Goal: Task Accomplishment & Management: Complete application form

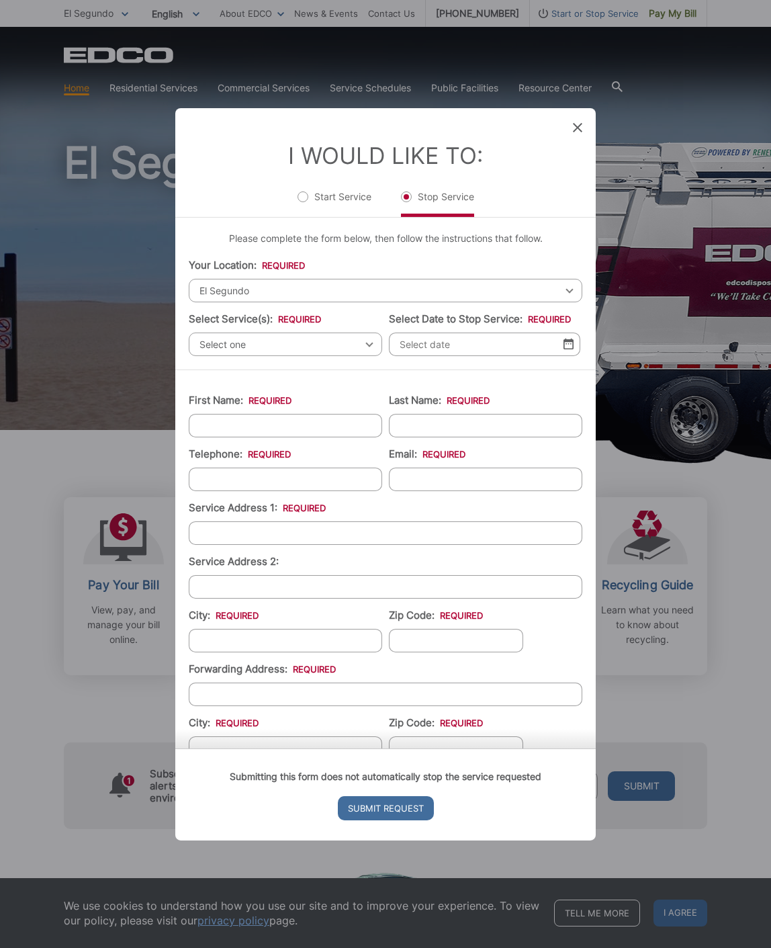
click at [140, 267] on div "Entry Status None In Progress Completed None None In Progress Completed I Would…" at bounding box center [385, 474] width 771 height 948
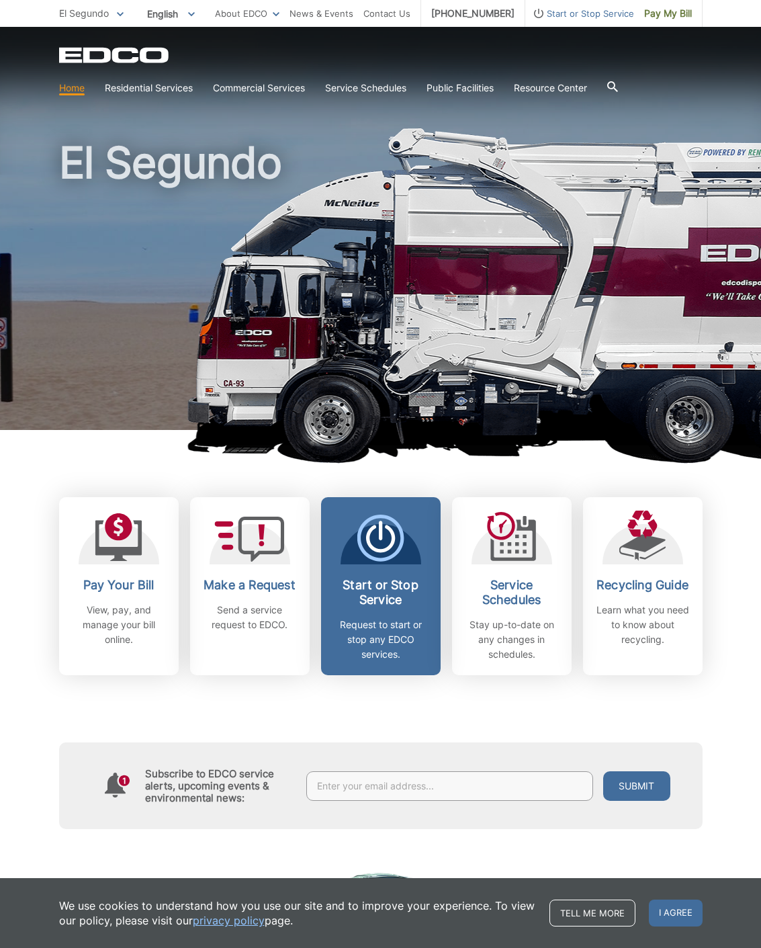
click at [381, 522] on icon at bounding box center [380, 529] width 3 height 19
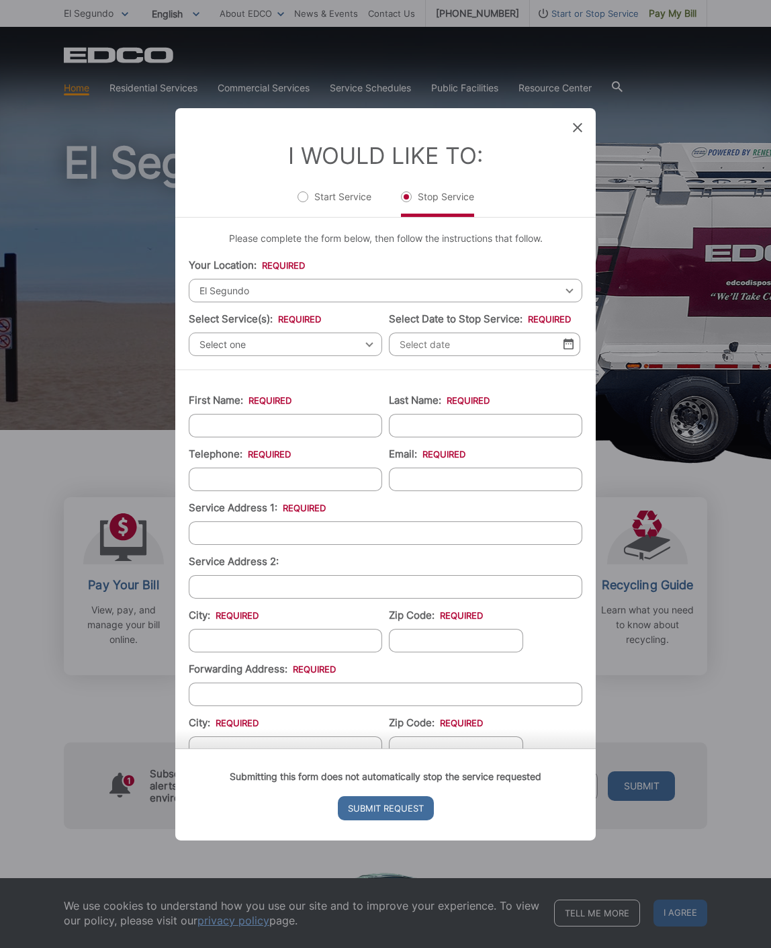
click at [302, 342] on span "Select one" at bounding box center [285, 344] width 193 height 24
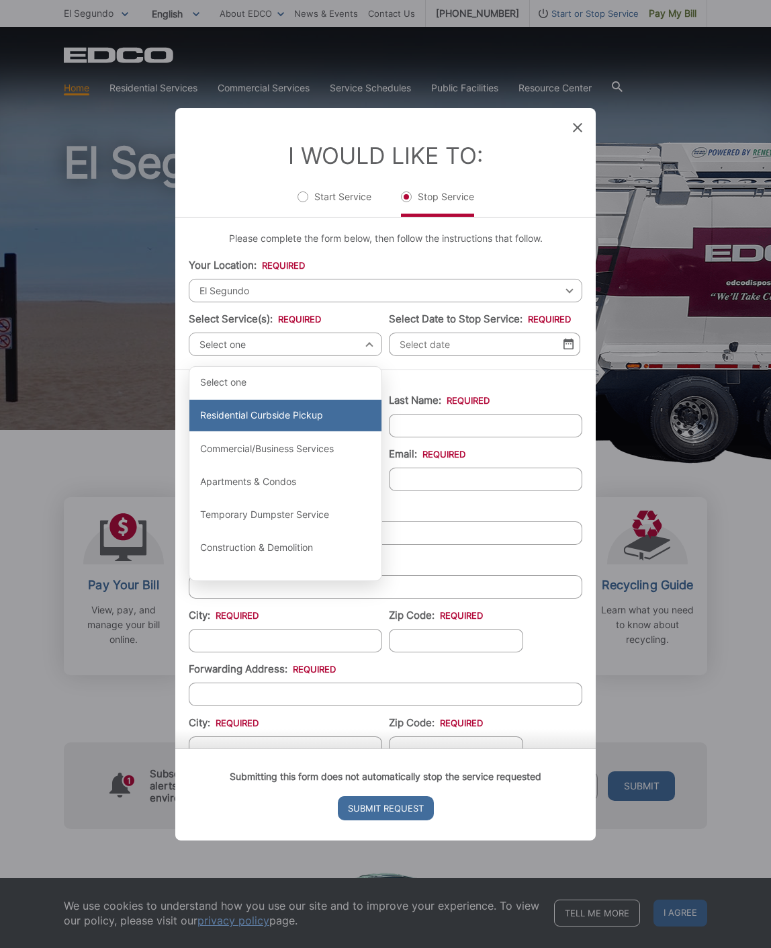
click at [301, 410] on div "Residential Curbside Pickup" at bounding box center [285, 416] width 192 height 32
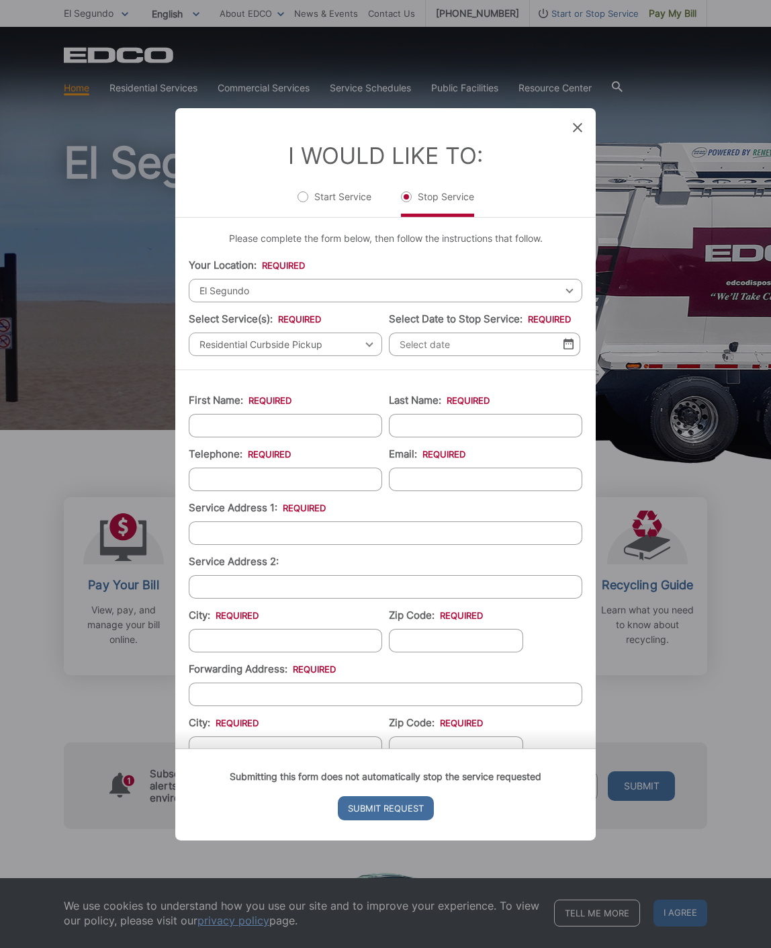
click at [563, 348] on img at bounding box center [568, 343] width 10 height 11
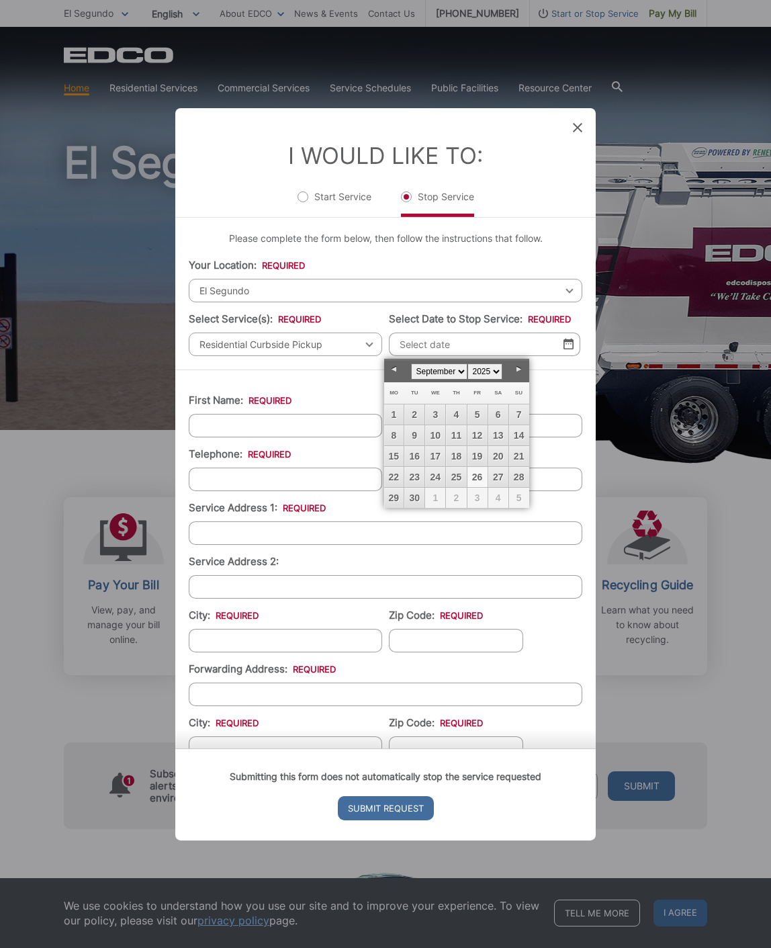
click at [518, 367] on link "Next" at bounding box center [519, 369] width 20 height 20
click at [434, 455] on link "15" at bounding box center [435, 456] width 20 height 20
type input "[DATE]"
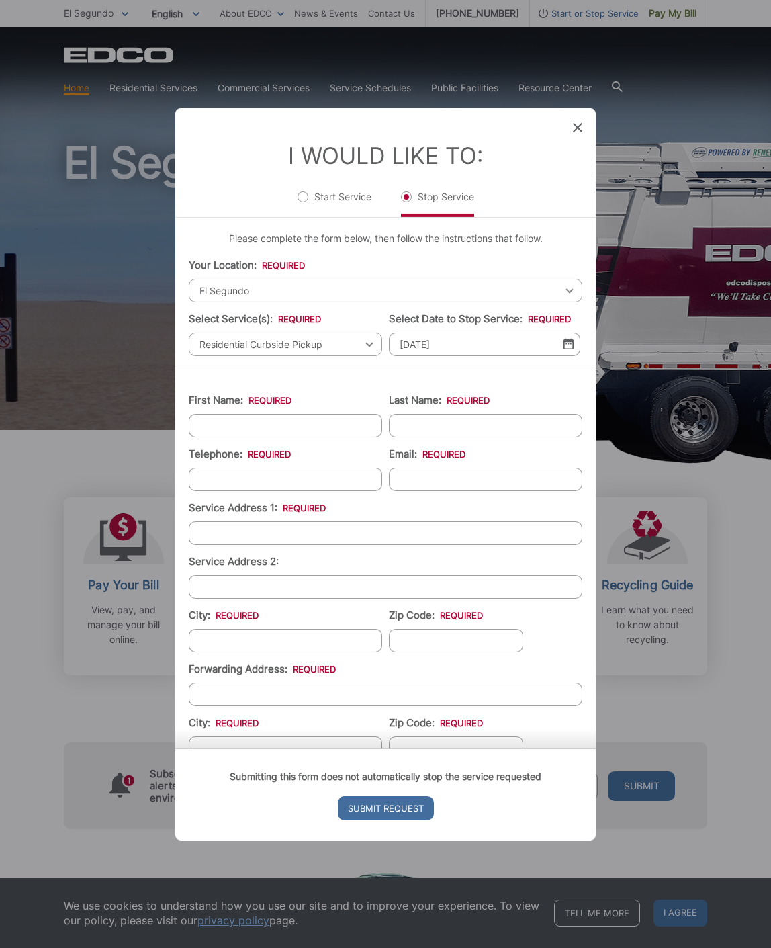
click at [235, 425] on input "First Name: *" at bounding box center [285, 425] width 193 height 24
type input "[PERSON_NAME]"
type input "3108020187"
type input "[EMAIL_ADDRESS][DOMAIN_NAME]"
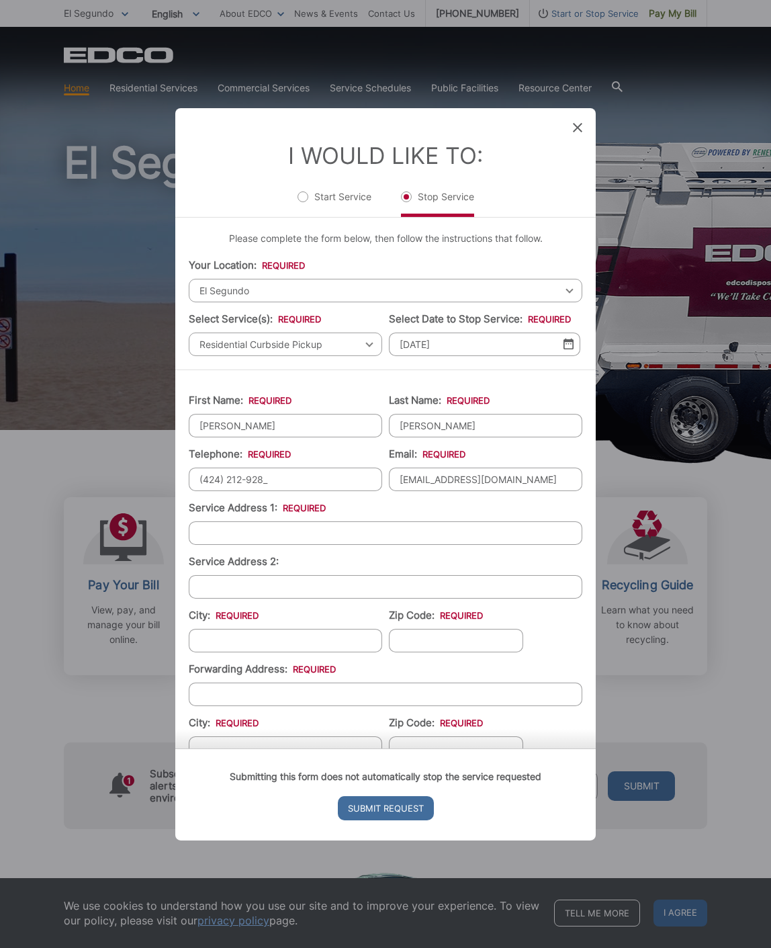
type input "[PHONE_NUMBER]"
click at [263, 536] on input "Service Address 1: *" at bounding box center [386, 532] width 394 height 24
type input "[STREET_ADDRESS]"
click at [241, 637] on input "City: *" at bounding box center [285, 640] width 193 height 24
type input "El Segundo"
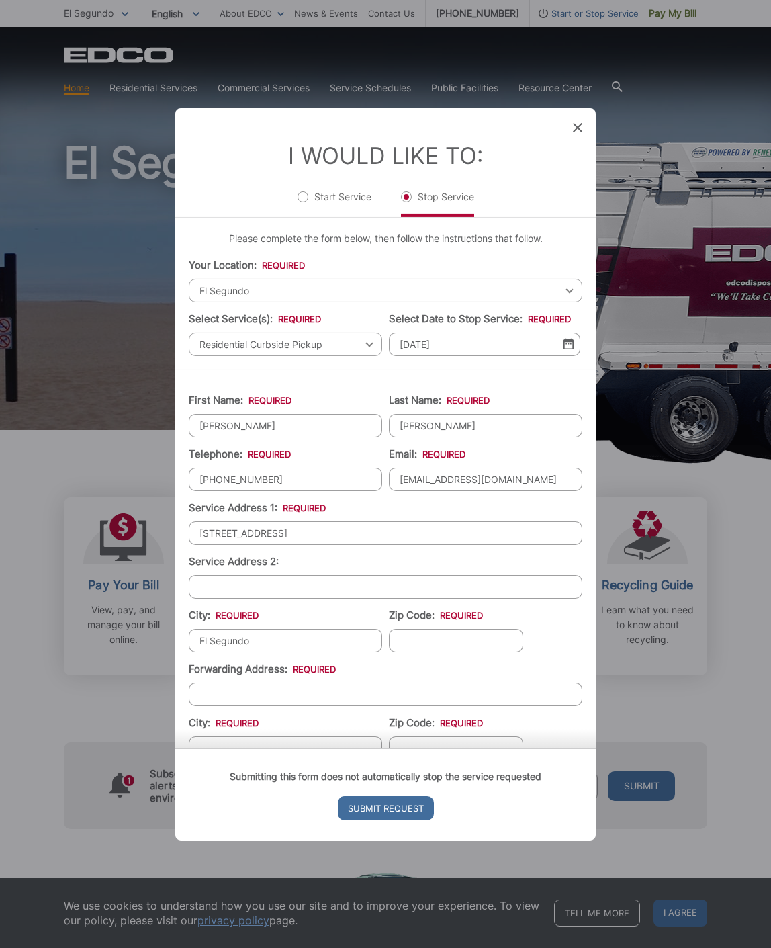
type input "90245"
click at [291, 696] on input "Forwarding Address: *" at bounding box center [386, 694] width 394 height 24
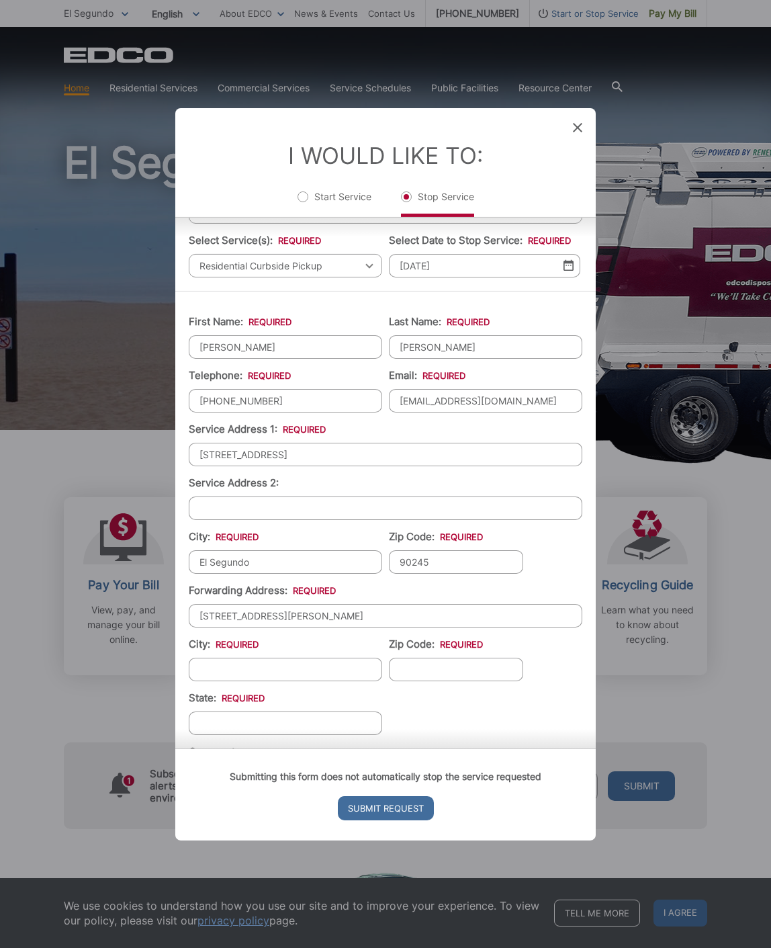
scroll to position [97, 0]
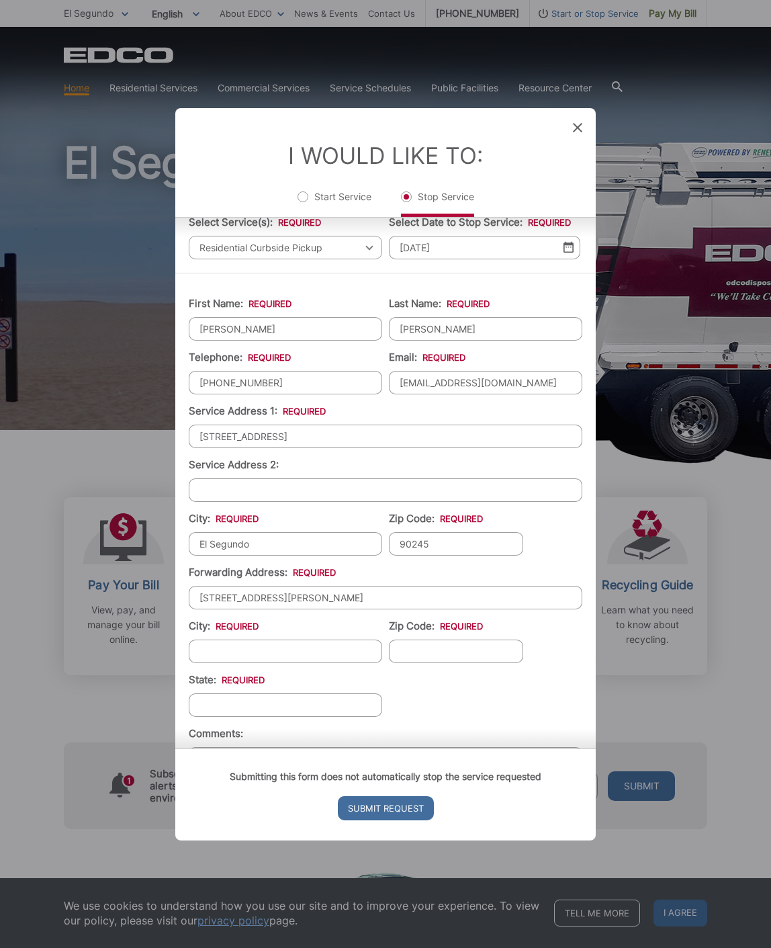
type input "[STREET_ADDRESS][PERSON_NAME]"
click at [252, 651] on input "City: *" at bounding box center [285, 651] width 193 height 24
type input "[GEOGRAPHIC_DATA]"
type input "90043"
type input "CA"
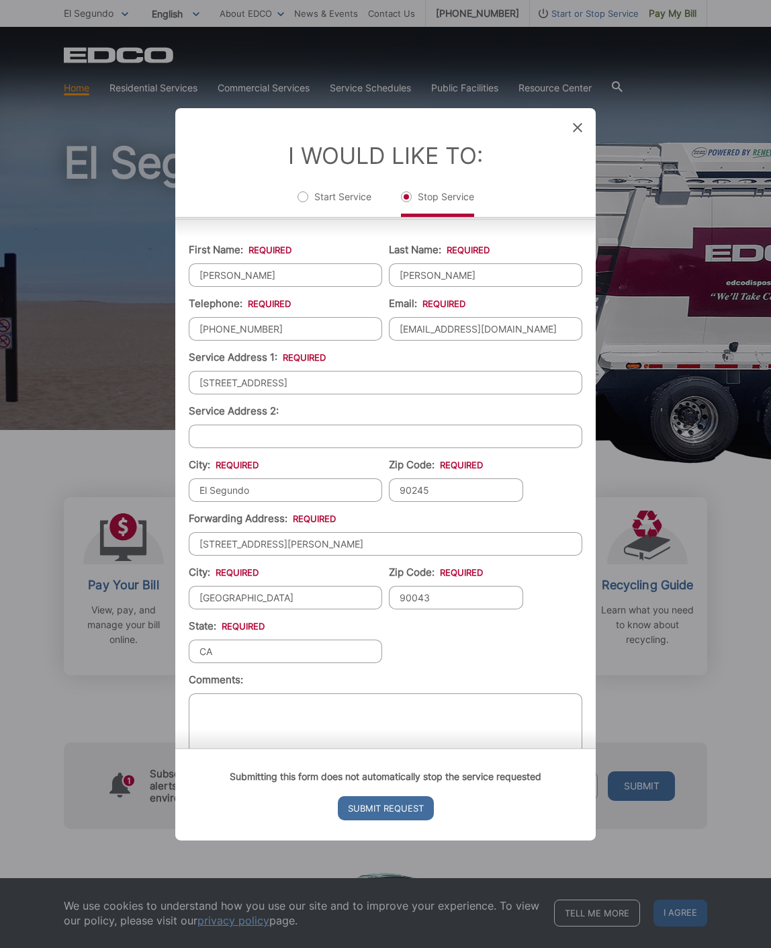
scroll to position [180, 0]
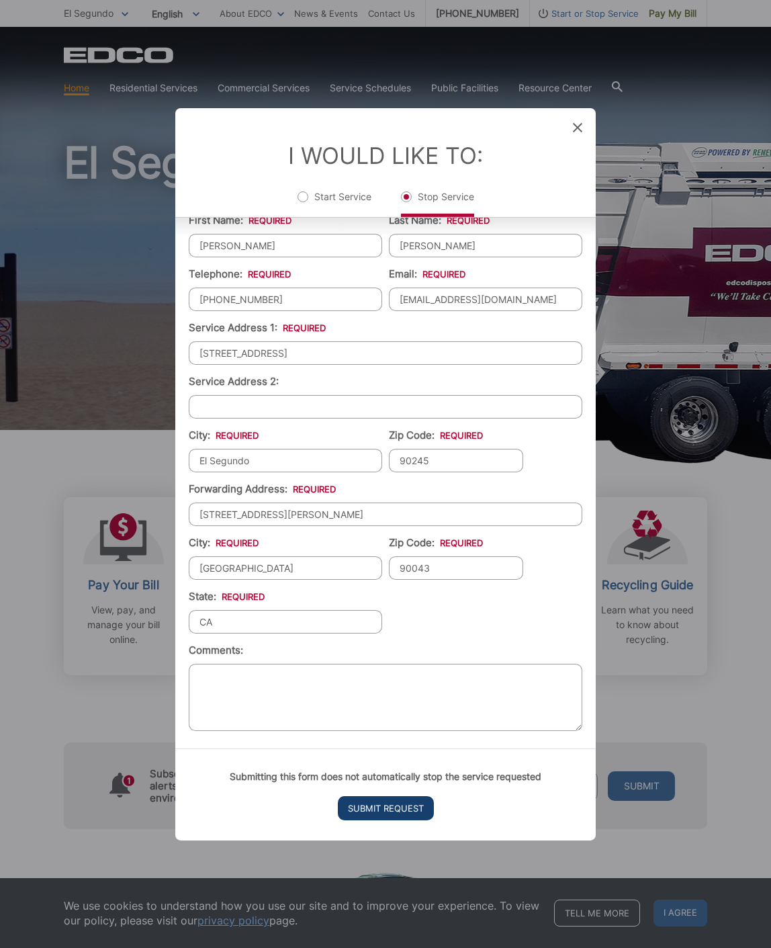
click at [406, 804] on input "Submit Request" at bounding box center [386, 808] width 96 height 24
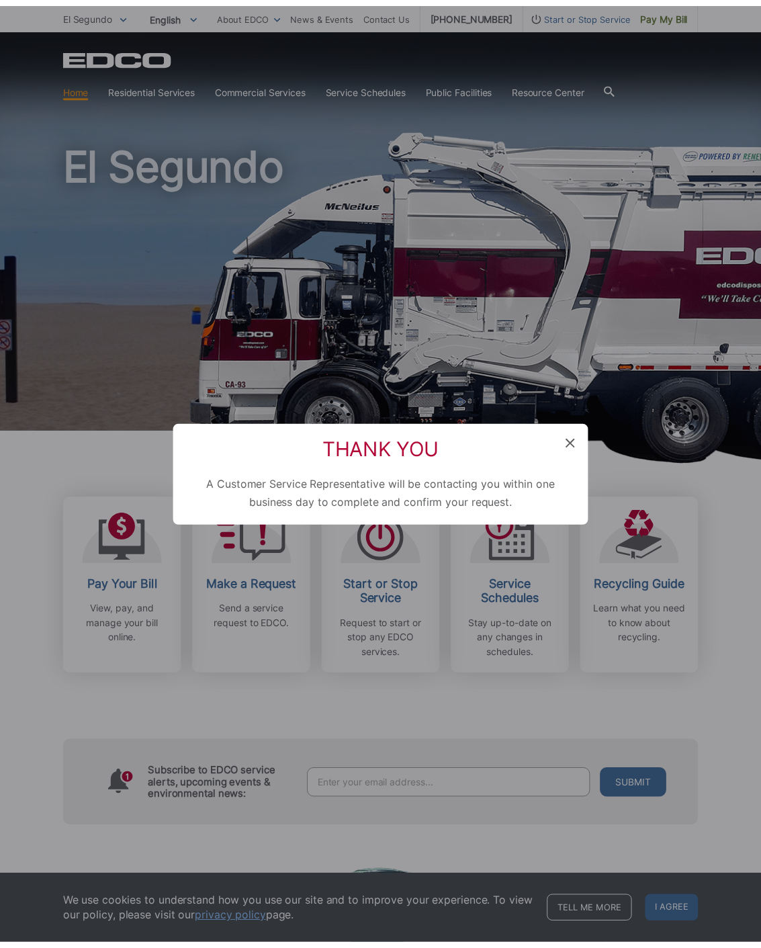
scroll to position [0, 0]
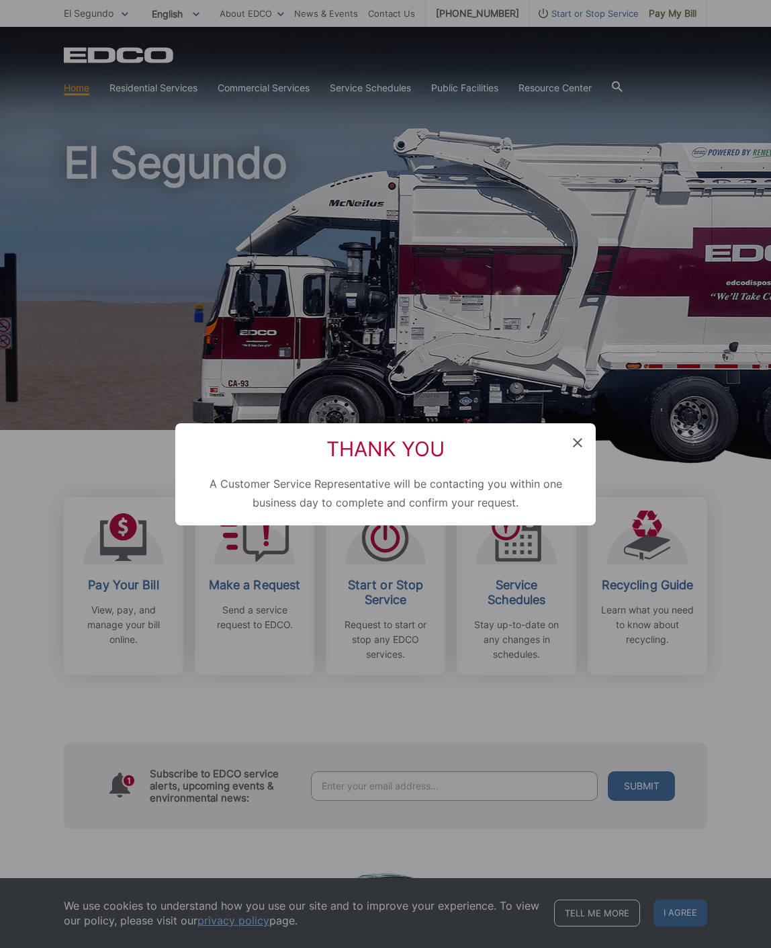
click at [577, 440] on icon at bounding box center [577, 442] width 9 height 9
